Goal: Transaction & Acquisition: Purchase product/service

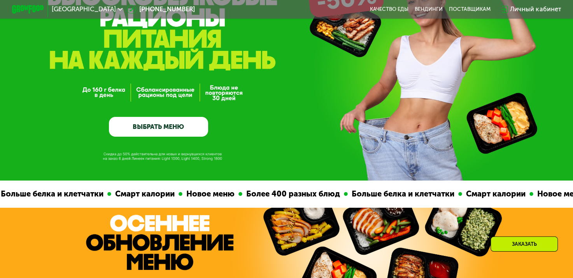
click at [145, 129] on link "ВЫБРАТЬ МЕНЮ" at bounding box center [158, 127] width 99 height 20
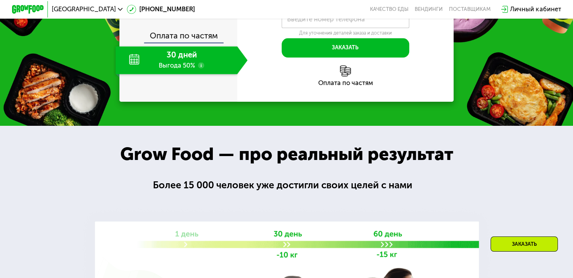
scroll to position [974, 0]
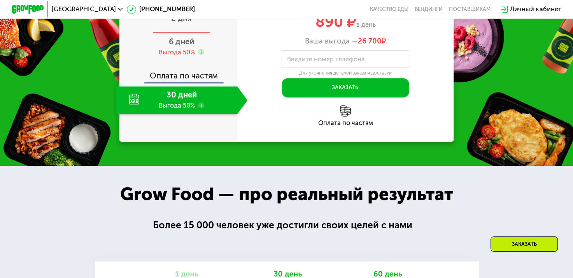
click at [180, 23] on span "2 дня" at bounding box center [181, 18] width 21 height 9
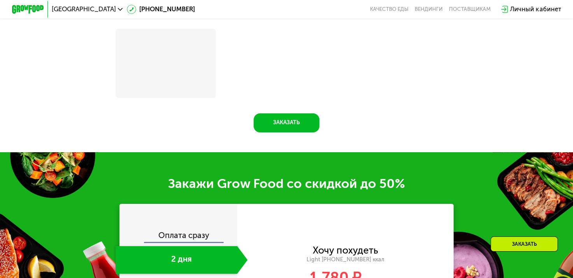
scroll to position [1146, 0]
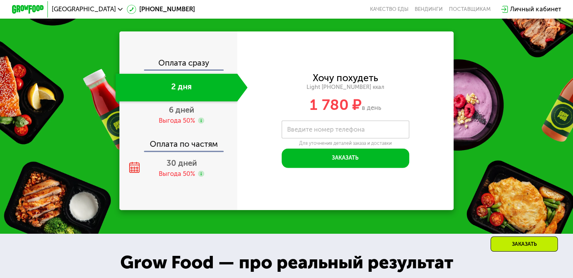
click at [187, 70] on div "Оплата сразу" at bounding box center [178, 64] width 117 height 10
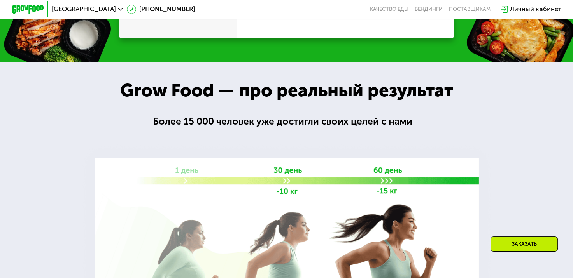
scroll to position [974, 0]
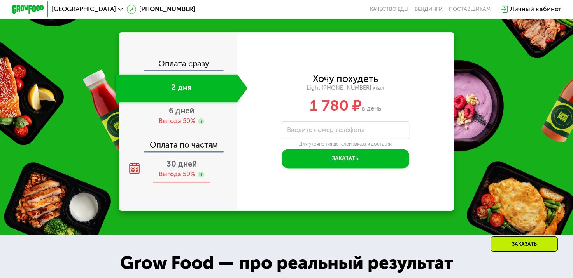
click at [180, 169] on span "30 дней" at bounding box center [181, 163] width 30 height 9
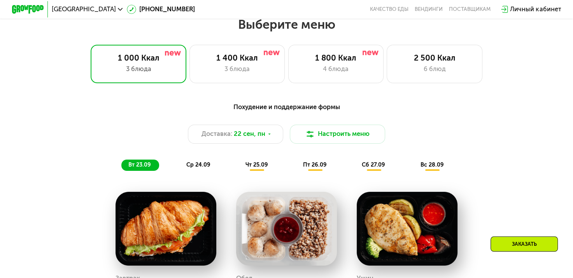
scroll to position [507, 0]
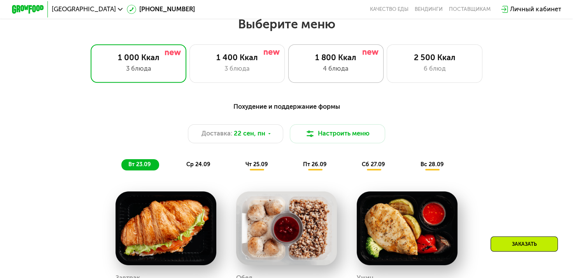
click at [333, 73] on div "4 блюда" at bounding box center [335, 69] width 79 height 10
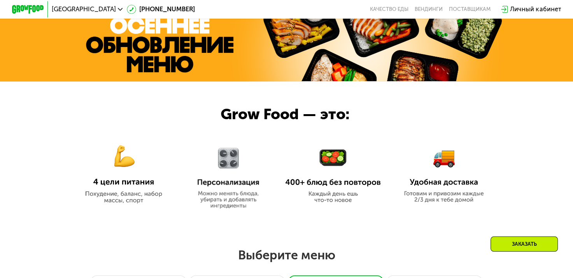
scroll to position [431, 0]
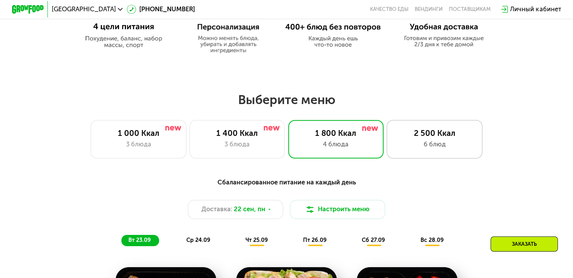
click at [410, 150] on div "6 блюд" at bounding box center [434, 145] width 79 height 10
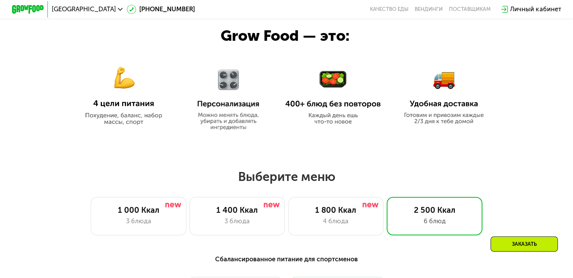
scroll to position [510, 0]
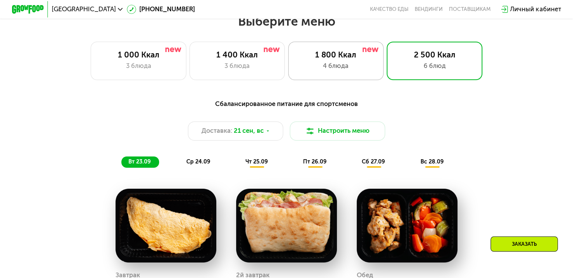
click at [341, 71] on div "4 блюда" at bounding box center [335, 66] width 79 height 10
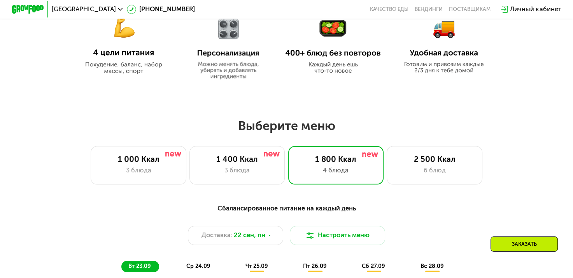
scroll to position [432, 0]
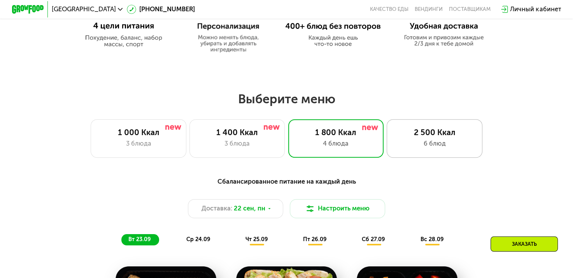
click at [426, 142] on div "6 блюд" at bounding box center [434, 144] width 79 height 10
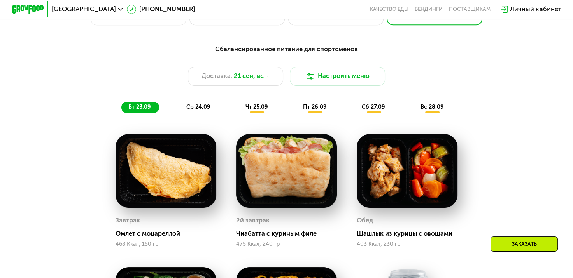
scroll to position [549, 0]
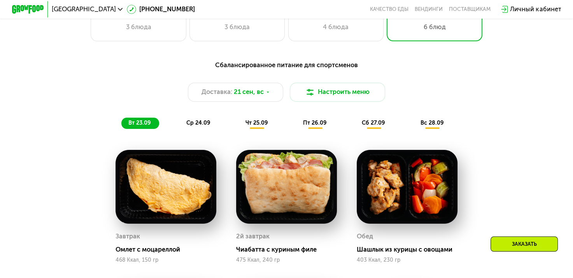
click at [194, 124] on span "ср 24.09" at bounding box center [198, 123] width 24 height 7
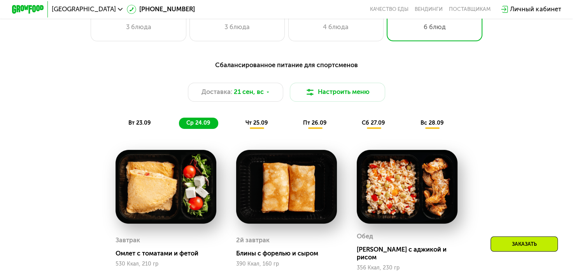
click at [248, 126] on span "чт 25.09" at bounding box center [256, 123] width 23 height 7
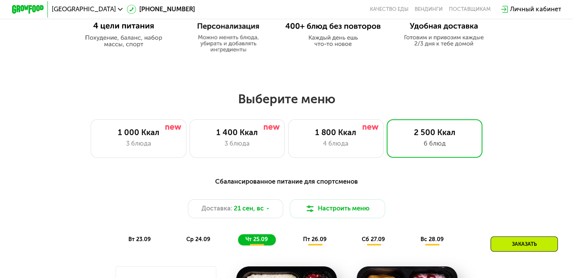
scroll to position [510, 0]
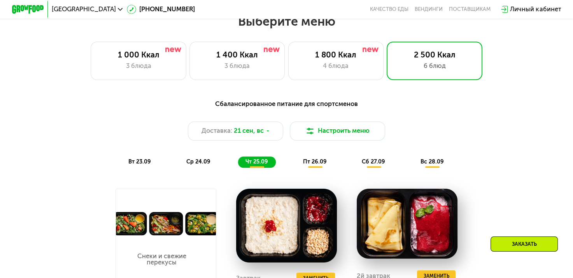
click at [317, 165] on span "пт 26.09" at bounding box center [315, 162] width 24 height 7
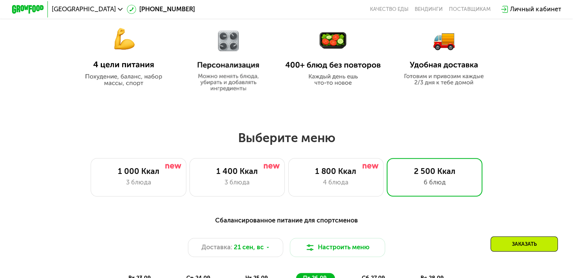
scroll to position [549, 0]
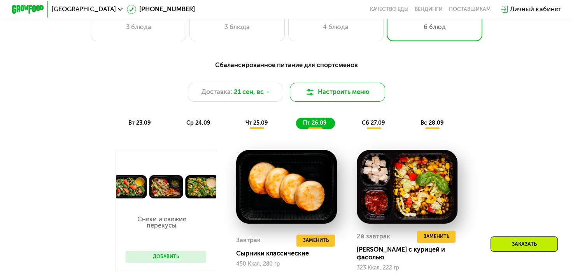
click at [311, 91] on img at bounding box center [310, 92] width 10 height 10
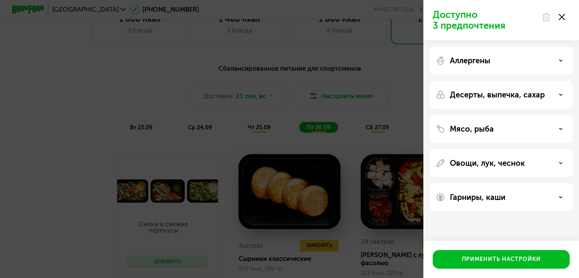
click at [388, 55] on div "Доступно 3 предпочтения Аллергены Десерты, выпечка, сахар Мясо, рыба Овощи, лук…" at bounding box center [289, 139] width 579 height 278
